Goal: Task Accomplishment & Management: Manage account settings

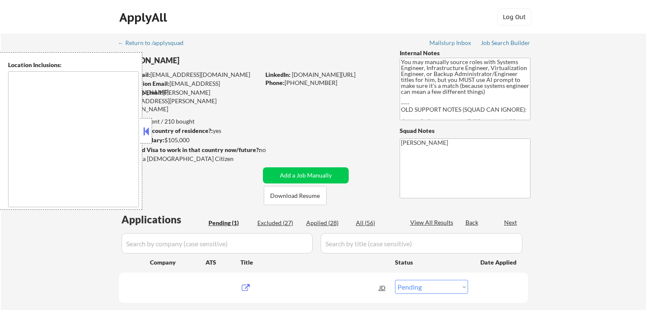
select select ""pending""
type textarea "[GEOGRAPHIC_DATA], [GEOGRAPHIC_DATA] [GEOGRAPHIC_DATA][PERSON_NAME], [GEOGRAPHI…"
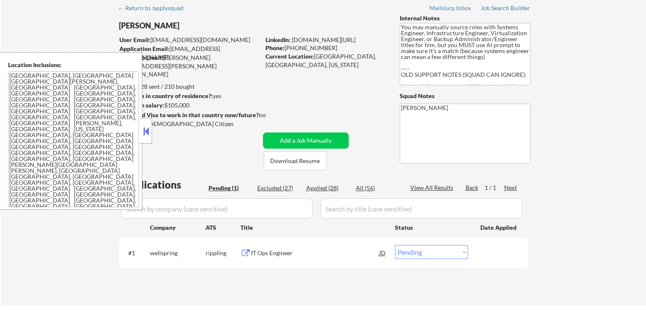
scroll to position [85, 0]
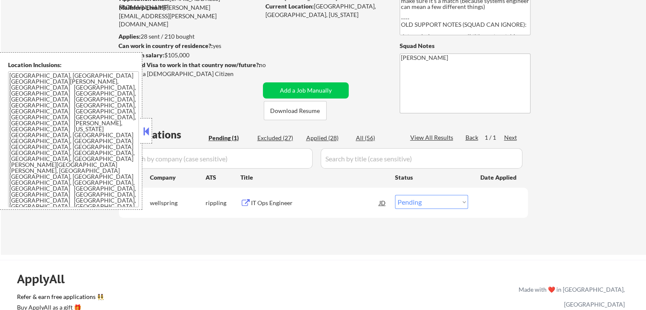
click at [256, 203] on div "IT Ops Engineer" at bounding box center [315, 203] width 128 height 8
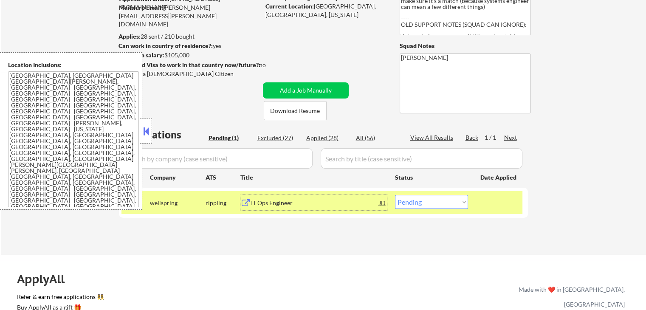
click at [381, 200] on div "JD" at bounding box center [382, 202] width 8 height 15
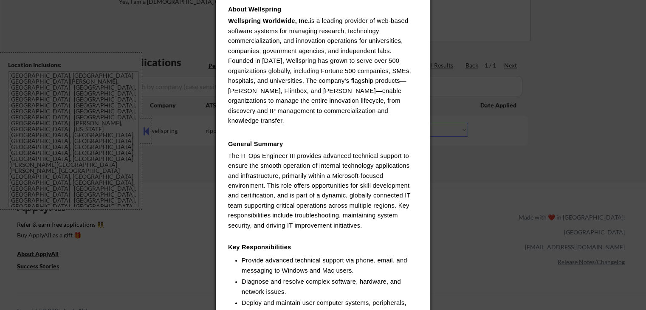
scroll to position [0, 0]
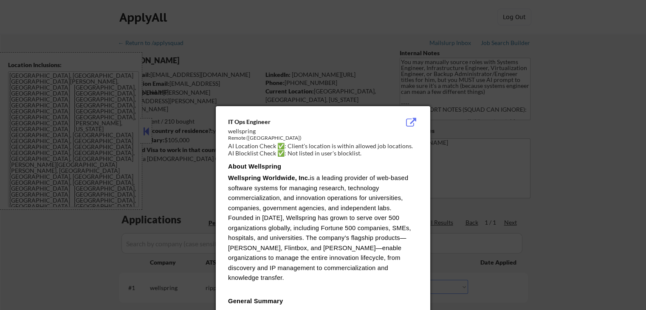
click at [561, 178] on div at bounding box center [323, 155] width 646 height 310
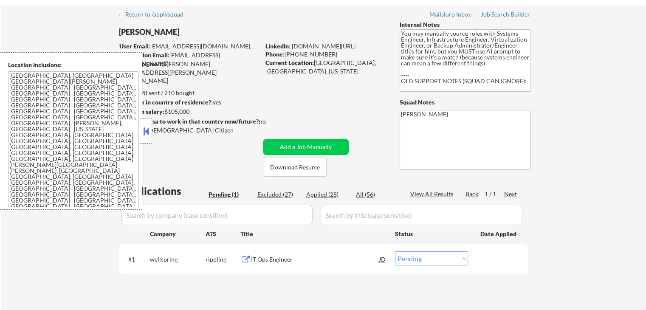
scroll to position [85, 0]
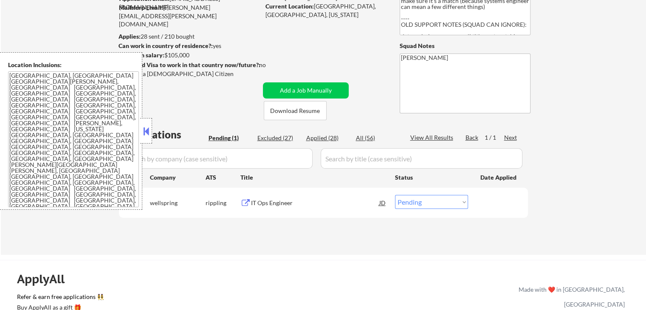
click at [150, 127] on button at bounding box center [145, 131] width 9 height 13
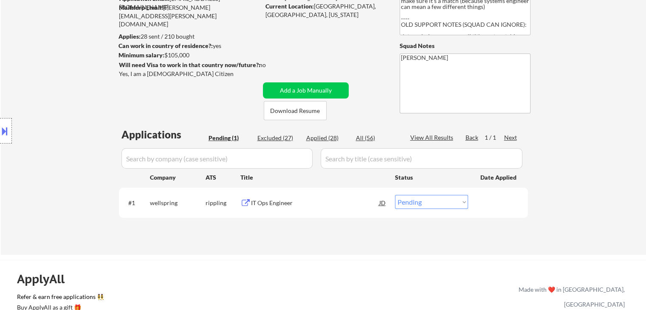
click at [251, 206] on div "IT Ops Engineer" at bounding box center [315, 203] width 128 height 8
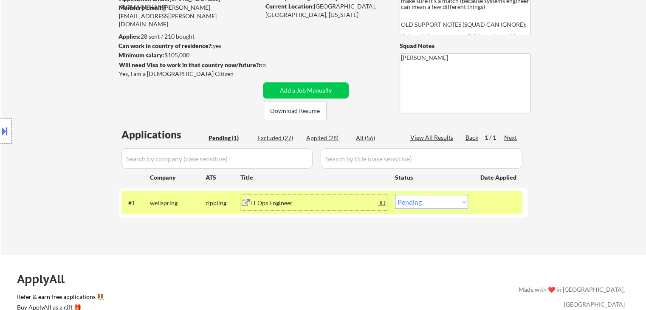
click at [437, 202] on select "Choose an option... Pending Applied Excluded (Questions) Excluded (Expired) Exc…" at bounding box center [431, 202] width 73 height 14
select select ""applied""
click at [395, 195] on select "Choose an option... Pending Applied Excluded (Questions) Excluded (Expired) Exc…" at bounding box center [431, 202] width 73 height 14
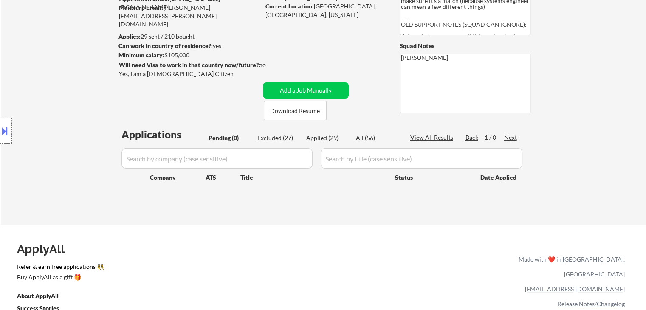
drag, startPoint x: 155, startPoint y: 52, endPoint x: 144, endPoint y: 51, distance: 10.2
click at [144, 51] on div "Minimum salary: $105,000" at bounding box center [188, 55] width 141 height 8
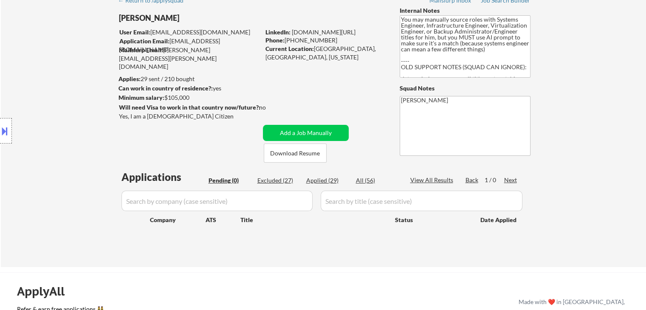
scroll to position [0, 0]
